Goal: Navigation & Orientation: Find specific page/section

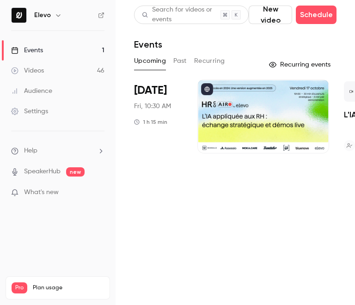
click at [180, 61] on button "Past" at bounding box center [180, 61] width 13 height 15
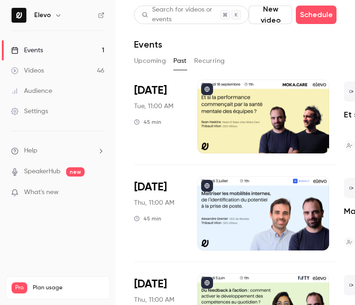
click at [200, 58] on button "Recurring" at bounding box center [209, 61] width 31 height 15
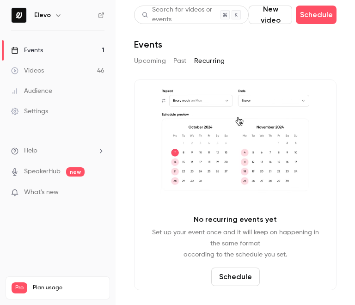
click at [180, 60] on button "Past" at bounding box center [180, 61] width 13 height 15
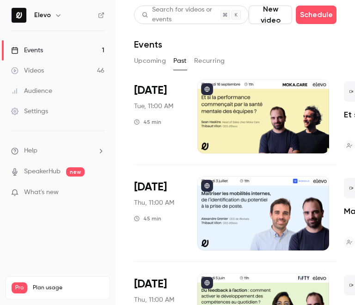
click at [153, 60] on button "Upcoming" at bounding box center [150, 61] width 32 height 15
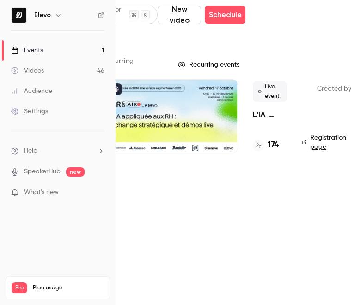
scroll to position [0, 124]
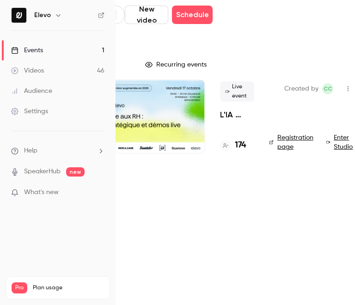
click at [284, 140] on link "Registration page" at bounding box center [292, 142] width 46 height 19
